Goal: Navigation & Orientation: Find specific page/section

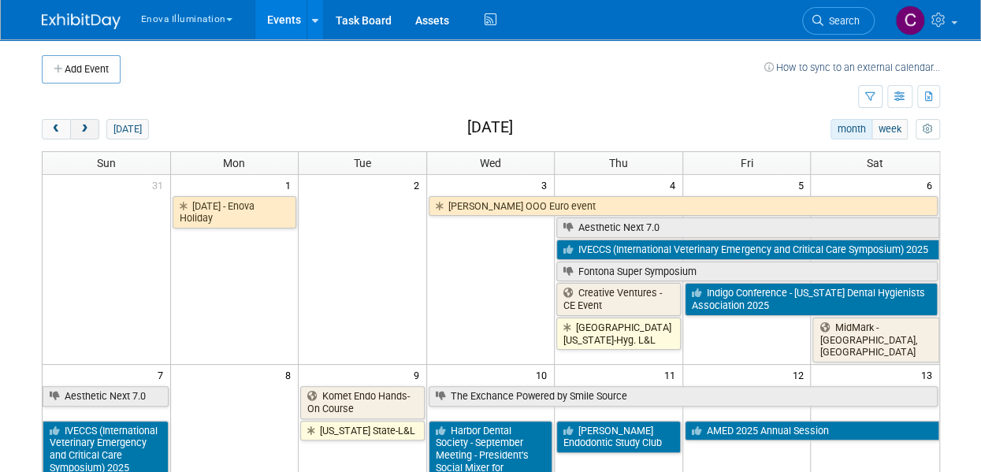
click at [81, 128] on span "next" at bounding box center [85, 130] width 12 height 10
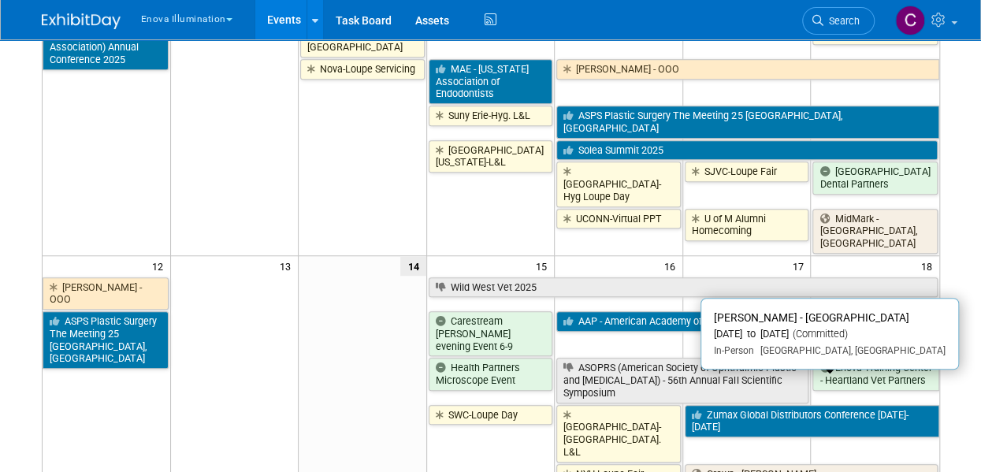
scroll to position [497, 0]
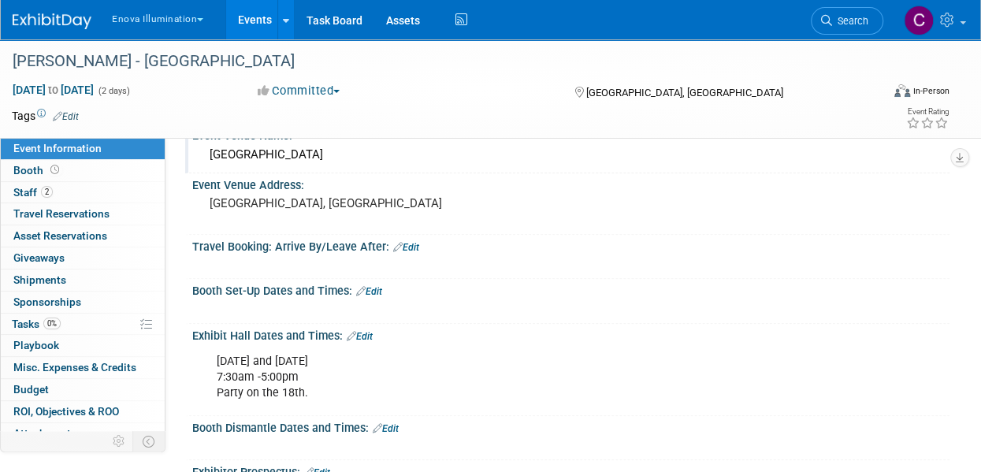
scroll to position [173, 0]
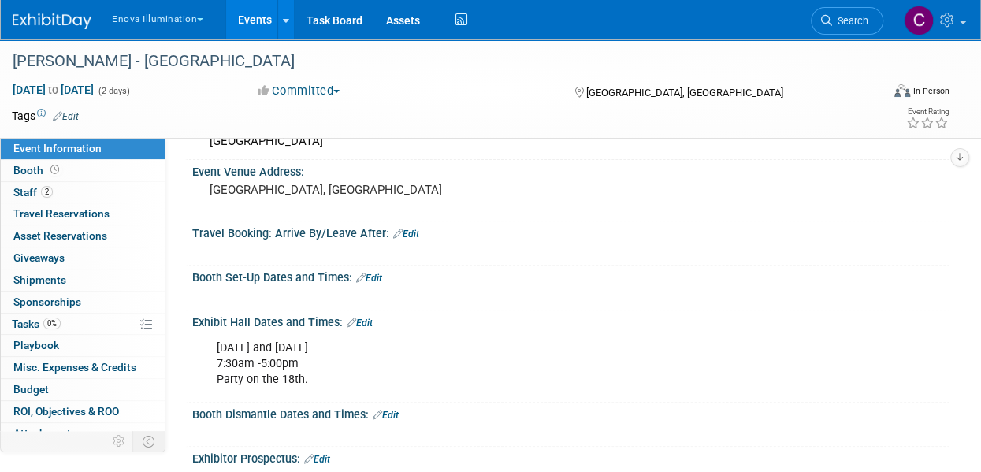
click at [351, 292] on div at bounding box center [502, 296] width 593 height 16
click at [29, 171] on span "Booth" at bounding box center [37, 170] width 49 height 13
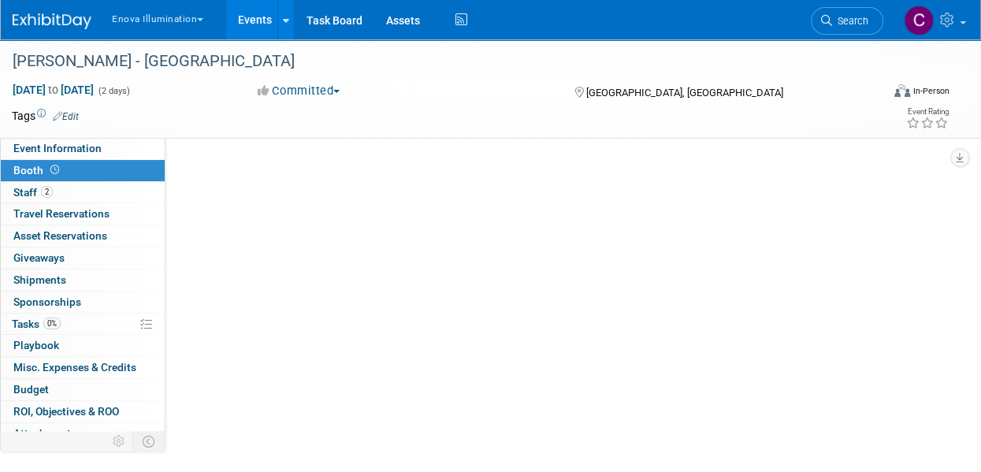
scroll to position [0, 0]
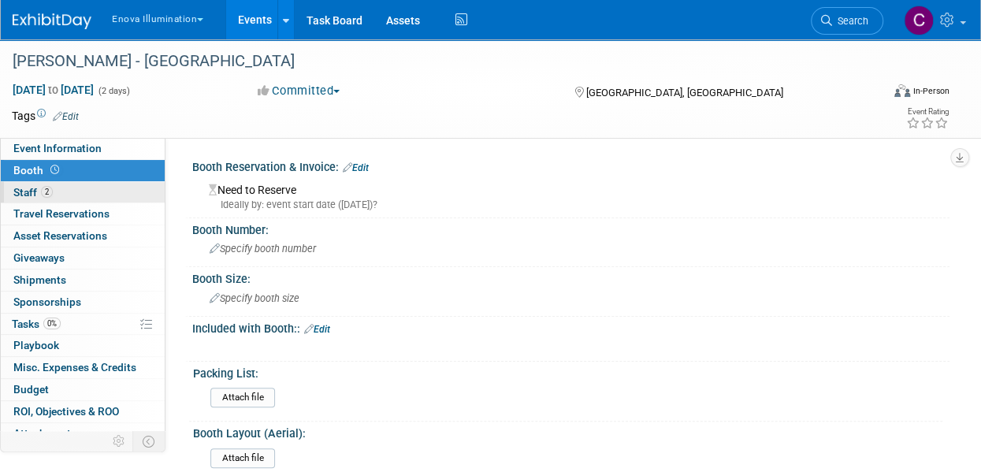
click at [25, 191] on span "Staff 2" at bounding box center [32, 192] width 39 height 13
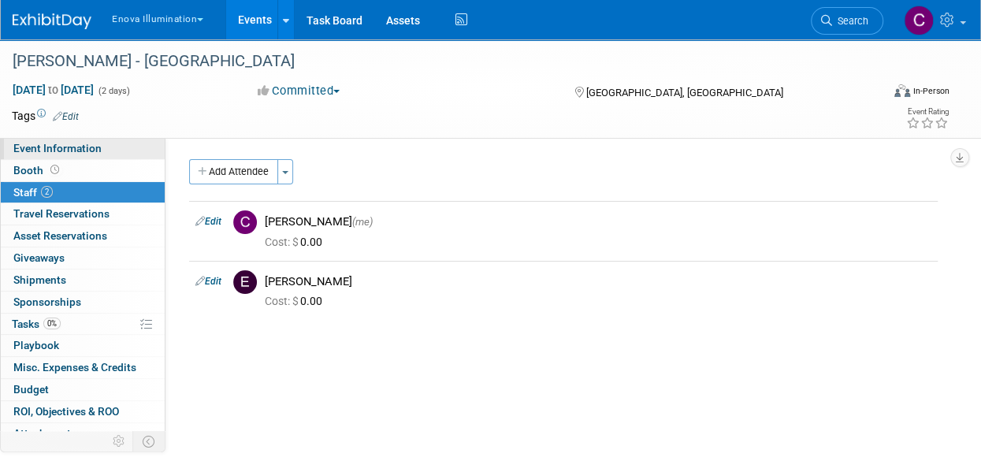
click at [38, 147] on span "Event Information" at bounding box center [57, 148] width 88 height 13
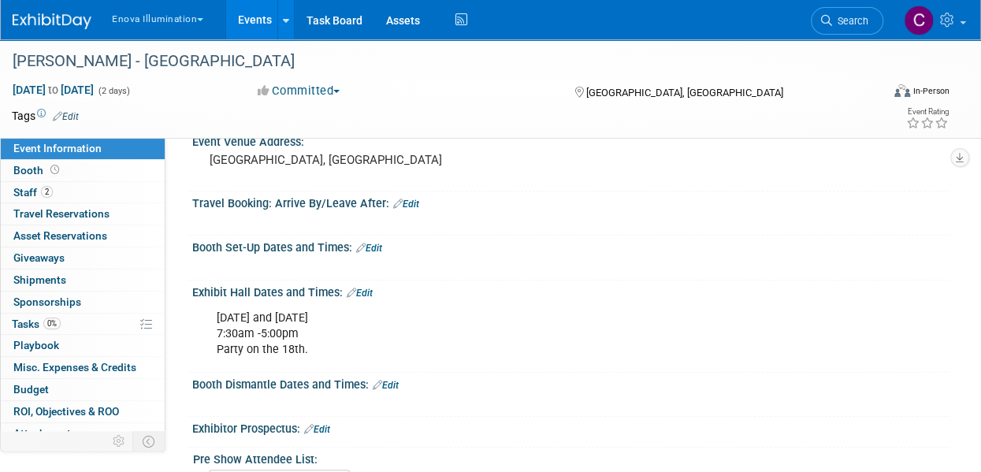
scroll to position [248, 0]
